Goal: Task Accomplishment & Management: Use online tool/utility

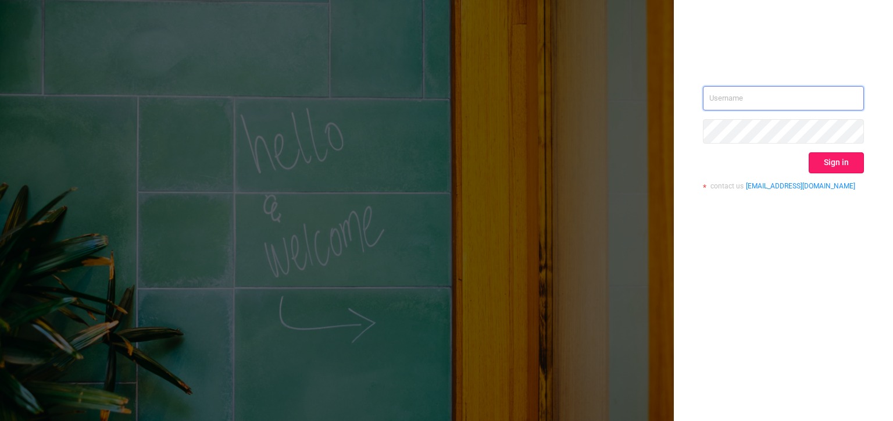
type input "[PERSON_NAME][EMAIL_ADDRESS][DOMAIN_NAME]"
click at [847, 160] on button "Sign in" at bounding box center [836, 162] width 55 height 21
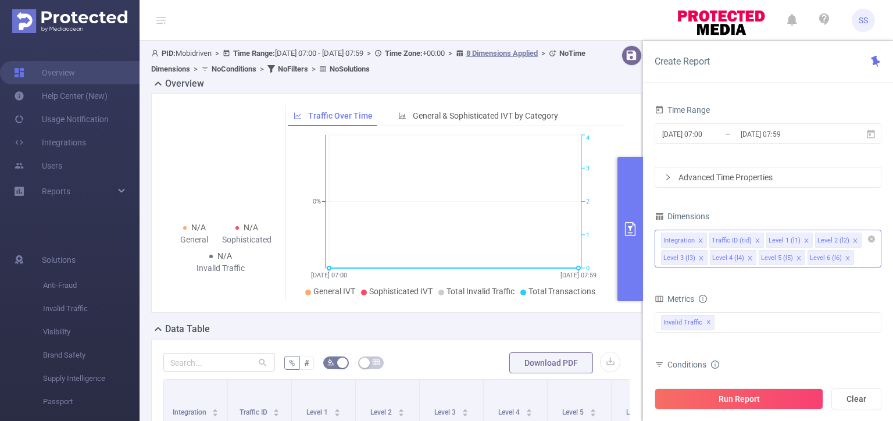
click at [699, 238] on icon "icon: close" at bounding box center [701, 241] width 6 height 6
click at [748, 240] on div "Level 1 (l1)" at bounding box center [736, 240] width 32 height 15
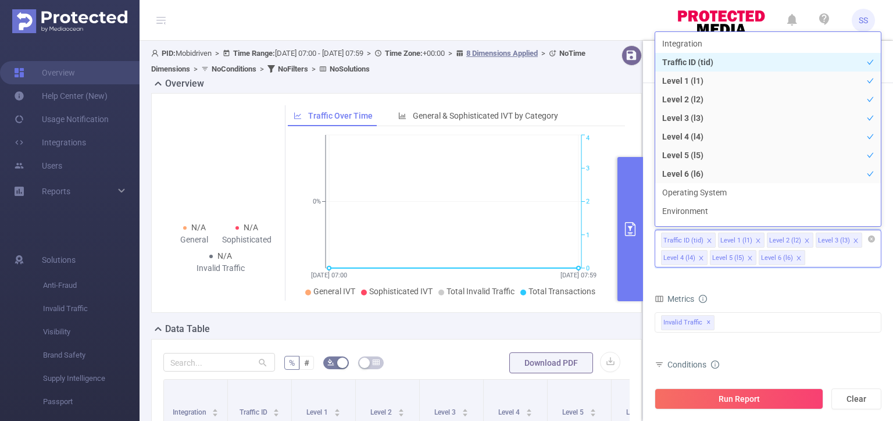
click at [755, 238] on icon "icon: close" at bounding box center [758, 241] width 6 height 6
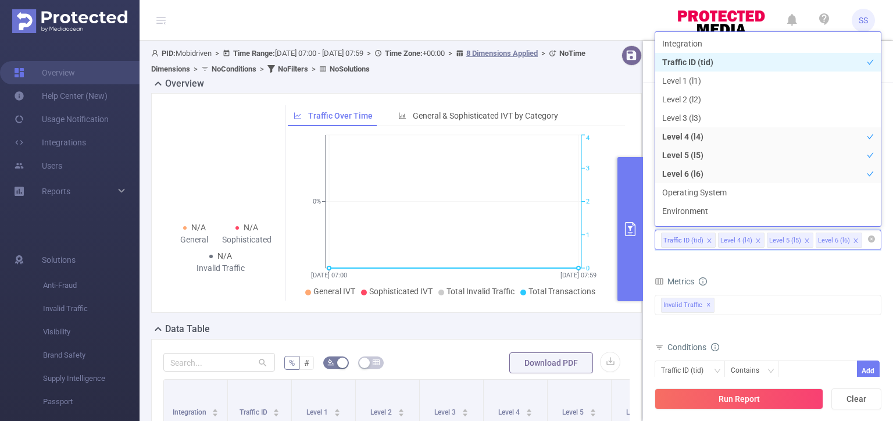
click at [755, 238] on icon "icon: close" at bounding box center [758, 241] width 6 height 6
click at [741, 272] on form "Dimensions Traffic ID (tid) Level 6 (l6) Metrics bp_total bp_adult bp_arms bp_c…" at bounding box center [768, 337] width 227 height 259
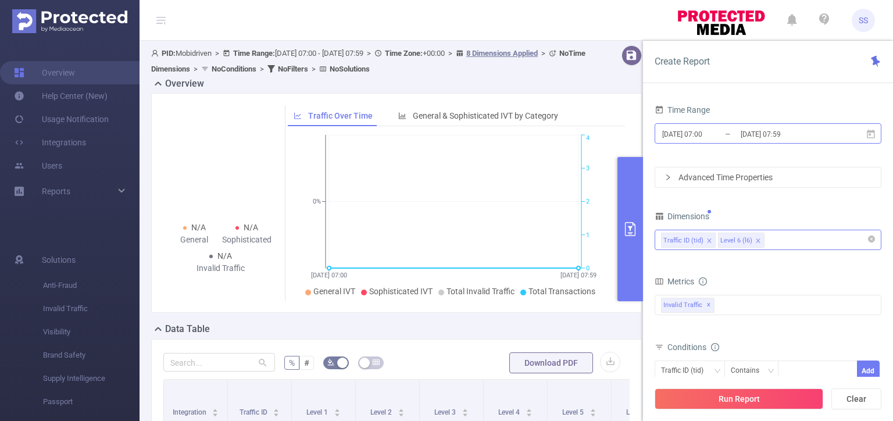
click at [745, 134] on input "[DATE] 07:59" at bounding box center [787, 134] width 94 height 16
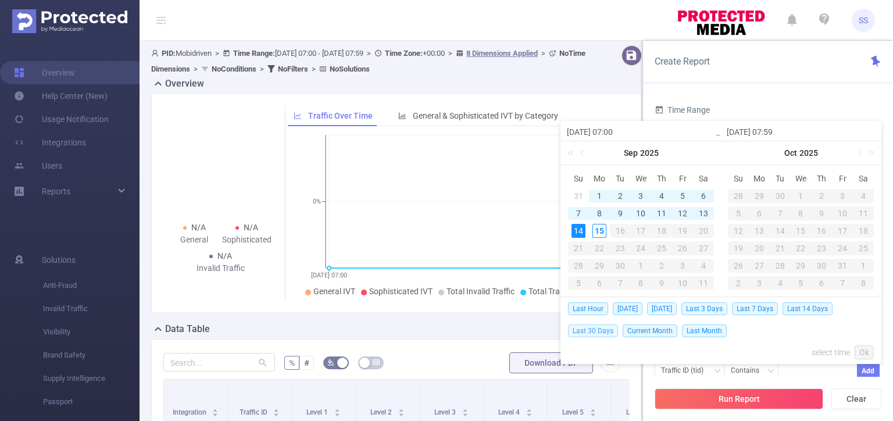
click at [596, 328] on span "Last 30 Days" at bounding box center [593, 330] width 50 height 13
type input "[DATE] 00:00"
type input "[DATE] 23:59"
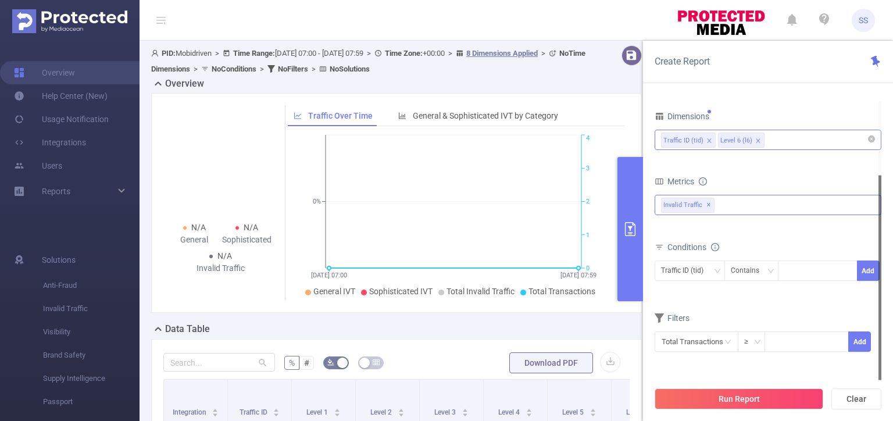
click at [749, 205] on div "Invalid Traffic ✕" at bounding box center [768, 205] width 227 height 20
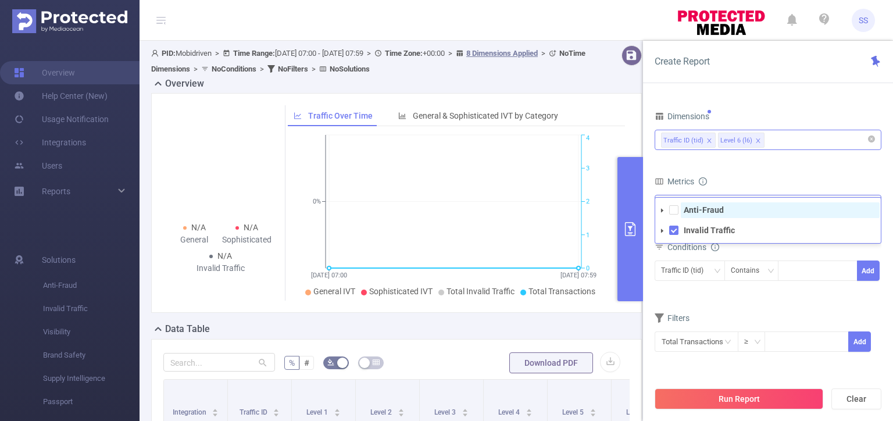
click at [708, 212] on strong "Anti-Fraud" at bounding box center [704, 209] width 40 height 9
click at [750, 181] on div "Metrics" at bounding box center [768, 182] width 227 height 19
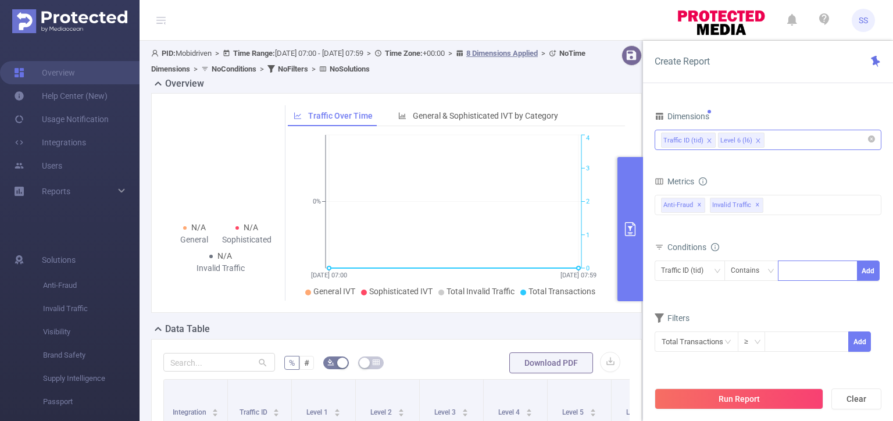
click at [813, 270] on div at bounding box center [817, 270] width 67 height 19
type input "mobi"
click at [877, 270] on button "Add" at bounding box center [868, 270] width 23 height 20
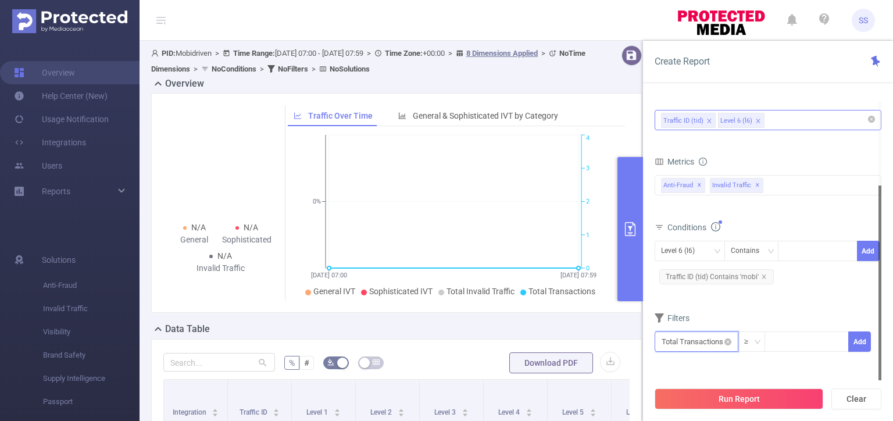
click at [711, 337] on input "text" at bounding box center [697, 341] width 84 height 20
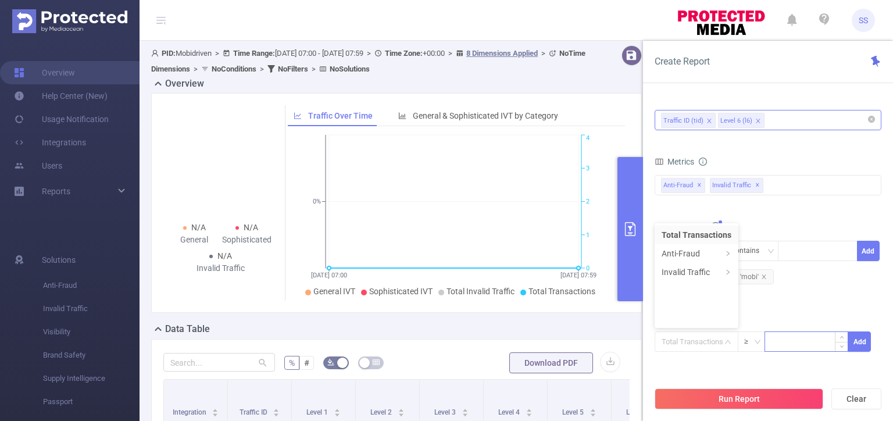
click at [807, 346] on input at bounding box center [806, 340] width 83 height 17
type input "50"
click at [863, 341] on button "Add" at bounding box center [859, 341] width 23 height 20
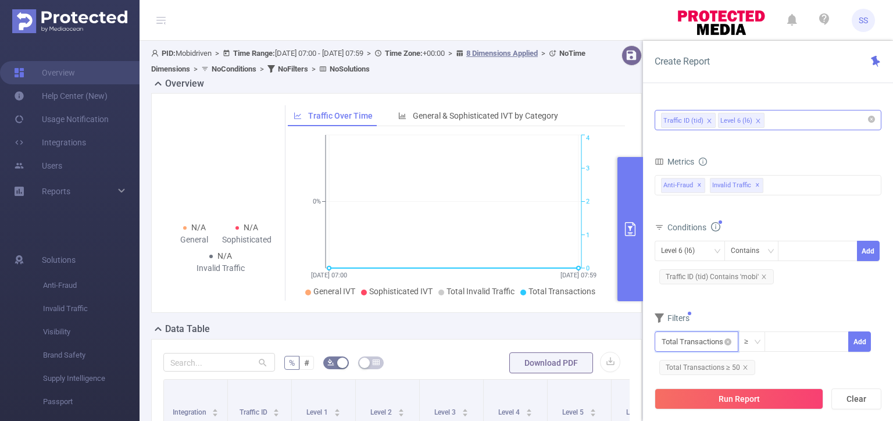
click at [691, 336] on input "text" at bounding box center [697, 341] width 84 height 20
click at [688, 253] on li "Anti-Fraud" at bounding box center [697, 253] width 84 height 19
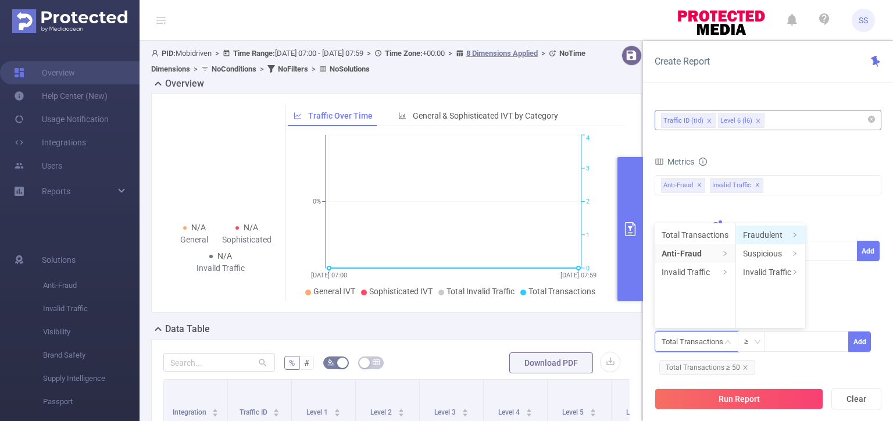
click at [767, 233] on li "Fraudulent" at bounding box center [770, 235] width 69 height 19
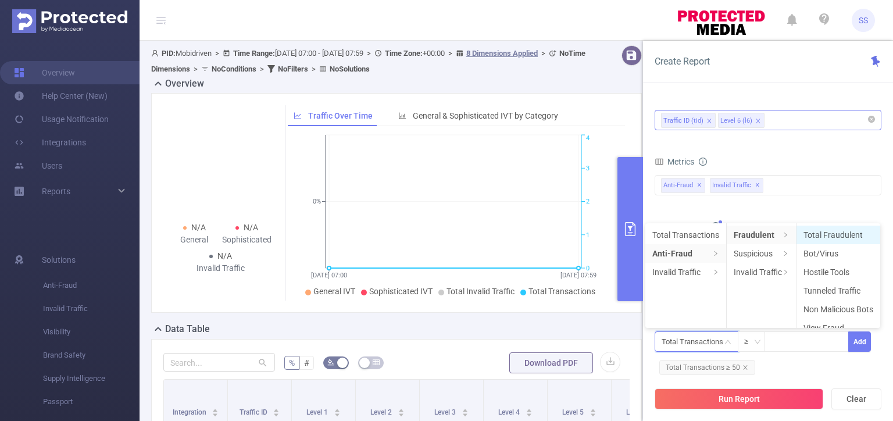
click at [831, 233] on li "Total Fraudulent" at bounding box center [839, 235] width 84 height 19
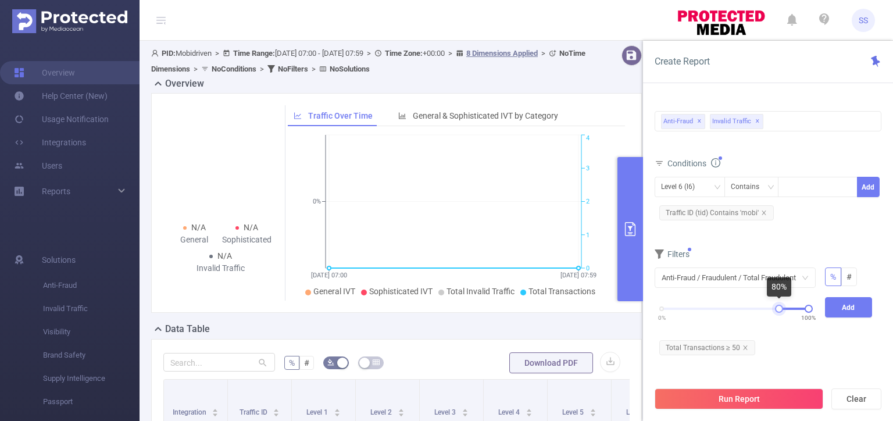
drag, startPoint x: 663, startPoint y: 308, endPoint x: 780, endPoint y: 305, distance: 116.9
click at [780, 305] on div at bounding box center [779, 309] width 8 height 8
click at [856, 307] on button "Add" at bounding box center [849, 307] width 48 height 20
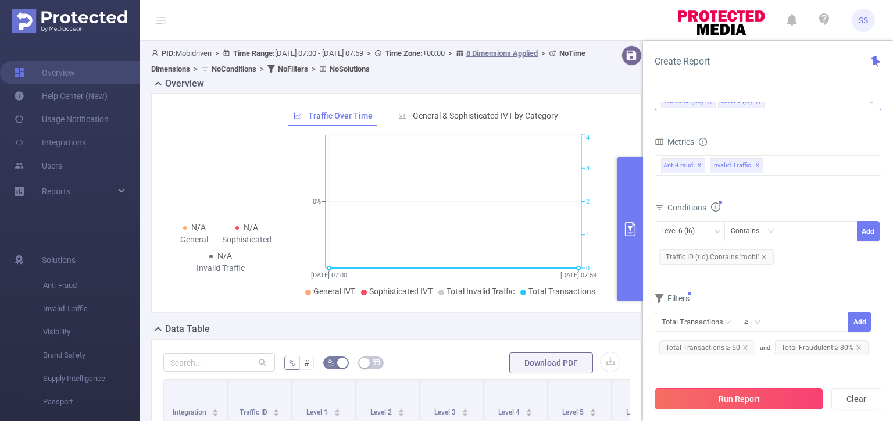
click at [762, 399] on button "Run Report" at bounding box center [739, 398] width 169 height 21
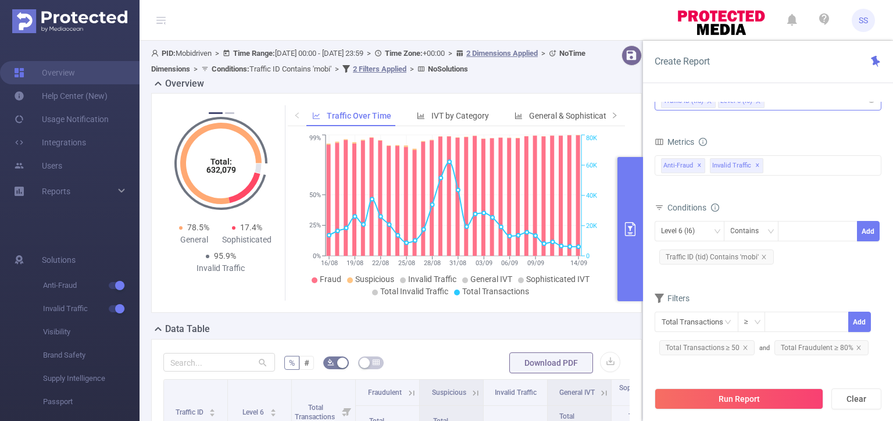
click at [640, 195] on button "primary" at bounding box center [630, 229] width 26 height 144
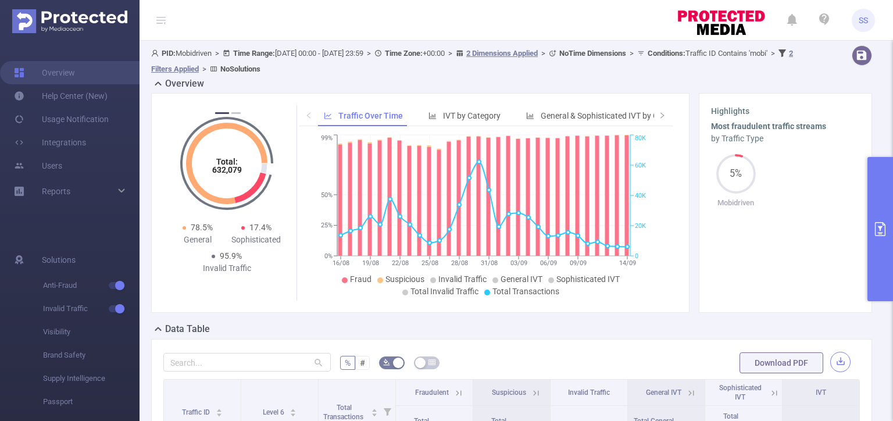
click at [840, 362] on button "button" at bounding box center [840, 362] width 20 height 20
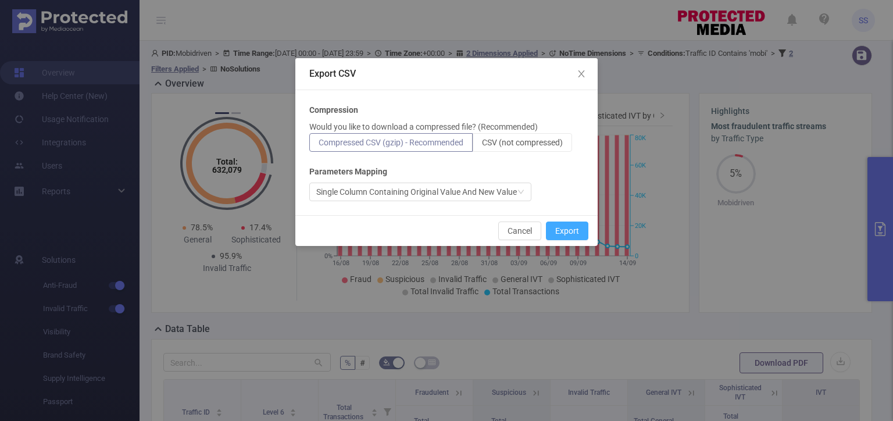
click at [567, 237] on button "Export" at bounding box center [567, 231] width 42 height 19
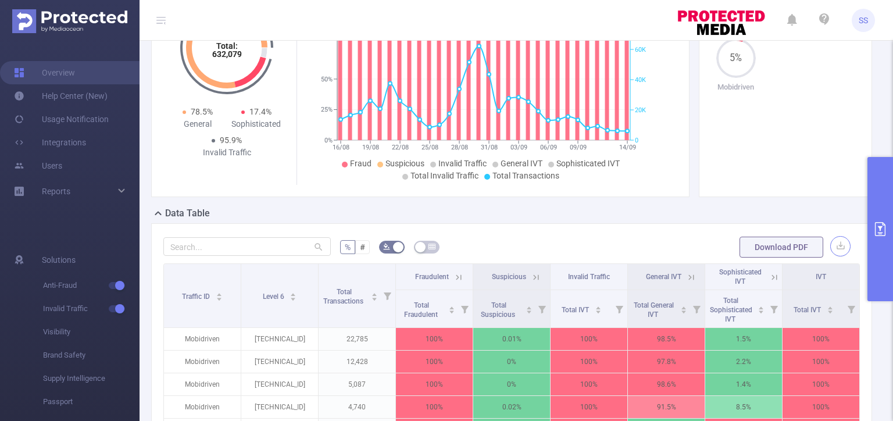
scroll to position [174, 0]
